Goal: Task Accomplishment & Management: Manage account settings

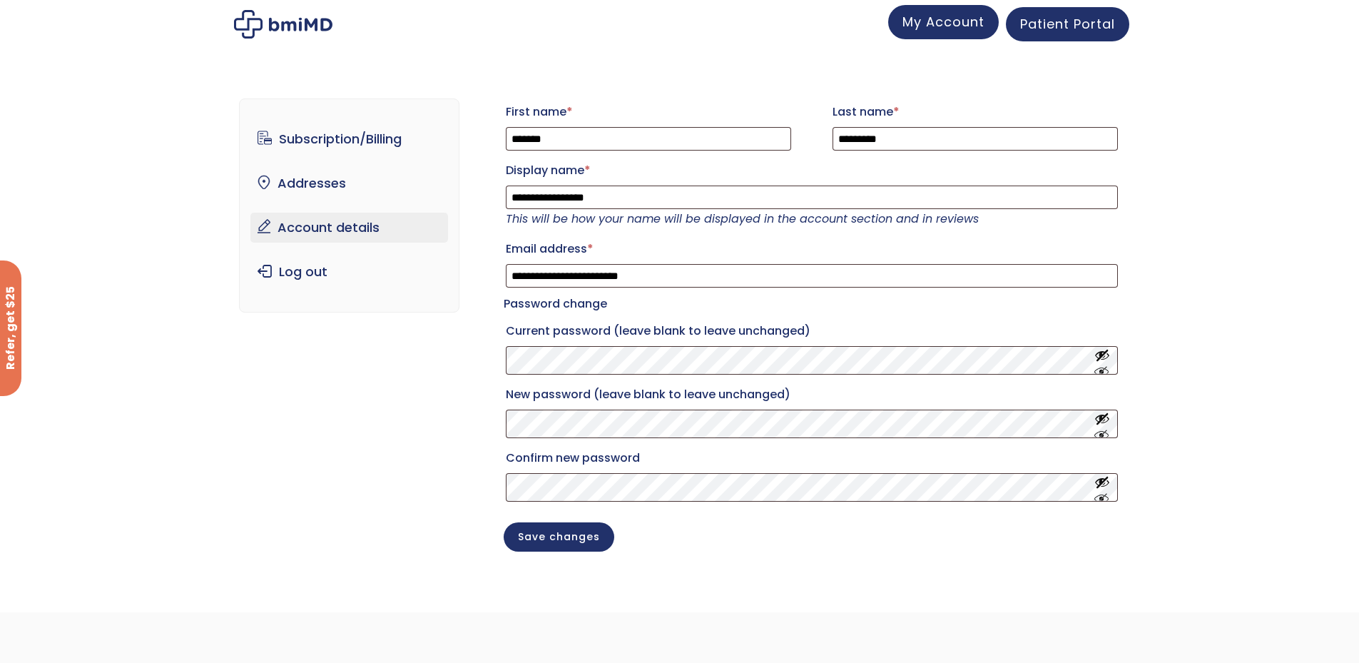
click at [952, 19] on span "My Account" at bounding box center [944, 22] width 82 height 18
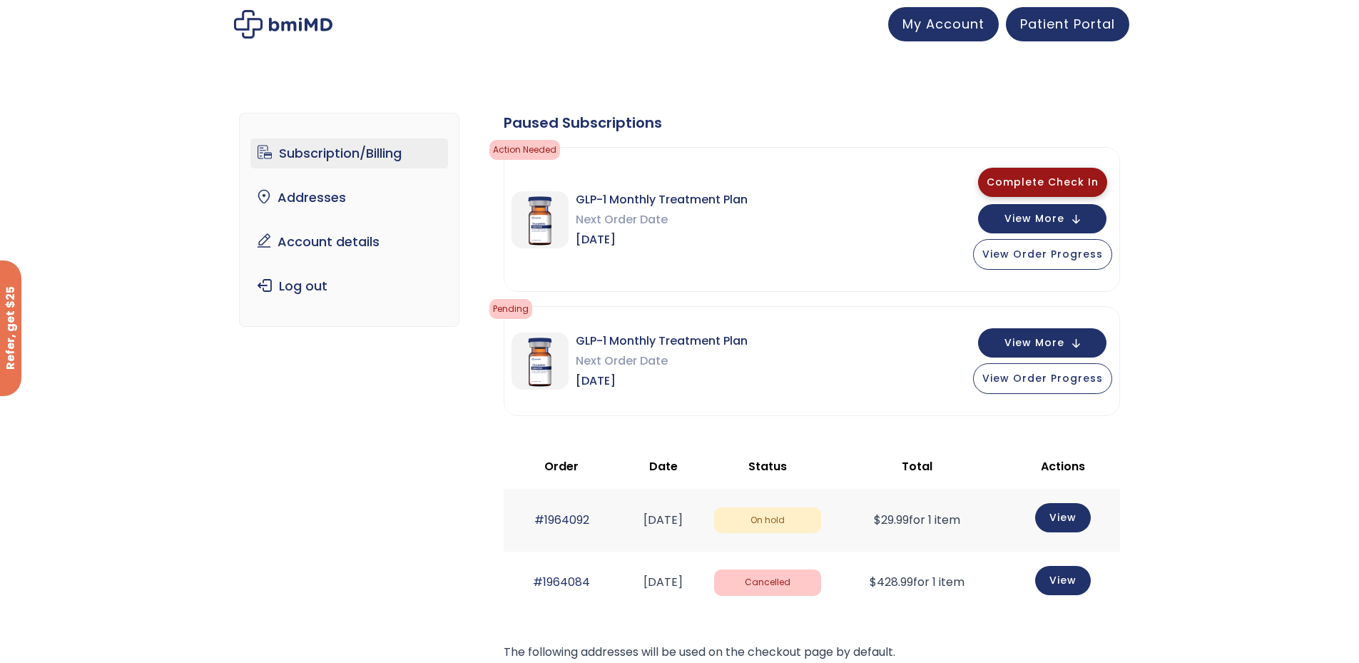
click at [1034, 178] on span "Complete Check In" at bounding box center [1043, 182] width 112 height 14
